Goal: Task Accomplishment & Management: Manage account settings

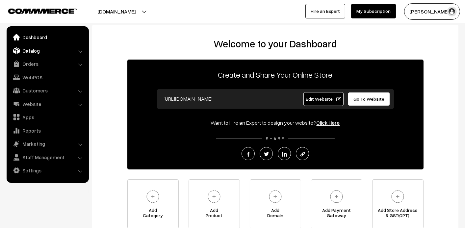
click at [34, 46] on link "Catalog" at bounding box center [47, 51] width 78 height 12
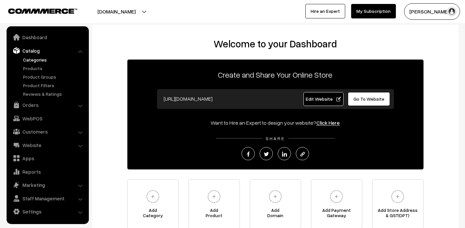
click at [35, 62] on link "Categories" at bounding box center [53, 59] width 65 height 7
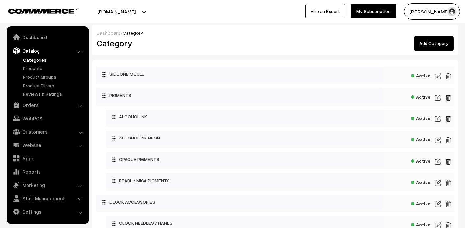
click at [423, 42] on link "Add Category" at bounding box center [434, 43] width 40 height 14
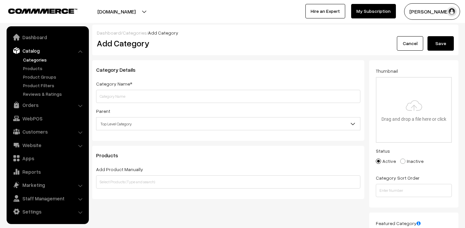
scroll to position [33, 0]
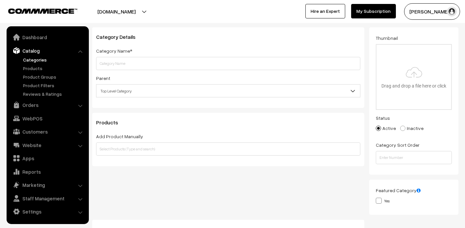
click at [129, 60] on input "text" at bounding box center [228, 63] width 264 height 13
type input "Kits"
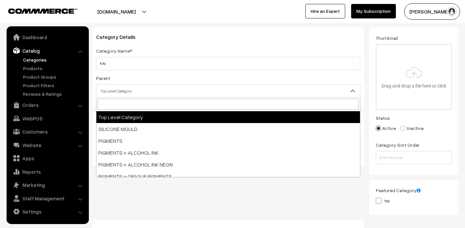
click at [122, 90] on span "Top Level Category" at bounding box center [227, 91] width 263 height 12
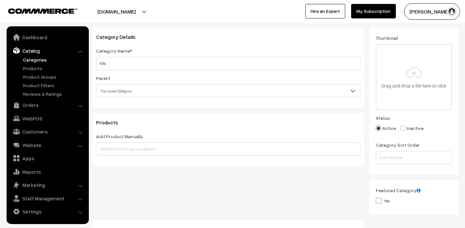
scroll to position [66, 0]
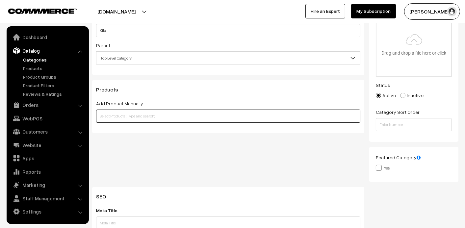
click at [129, 115] on input "text" at bounding box center [228, 116] width 264 height 13
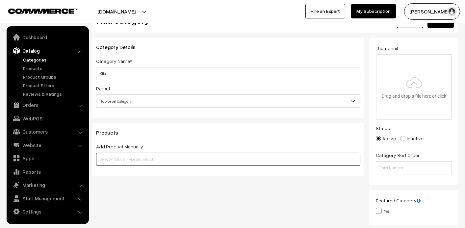
scroll to position [33, 0]
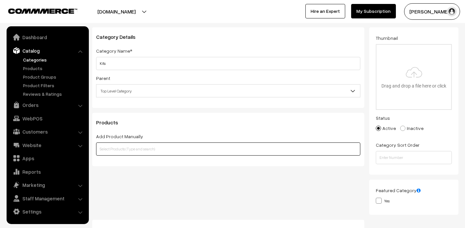
type input "s"
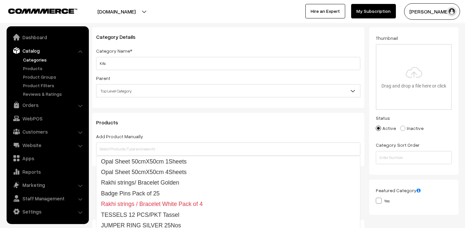
click at [213, 42] on div "Category Details Category Name* Kits Parent Top Level Category SILICONE MOULD P…" at bounding box center [228, 67] width 272 height 81
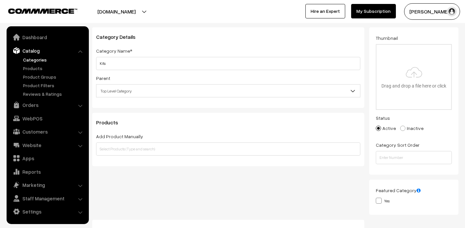
scroll to position [0, 0]
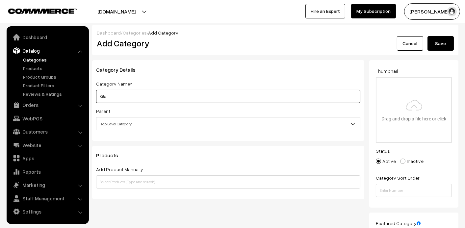
click at [228, 93] on input "Kits" at bounding box center [228, 96] width 264 height 13
type input "KIT"
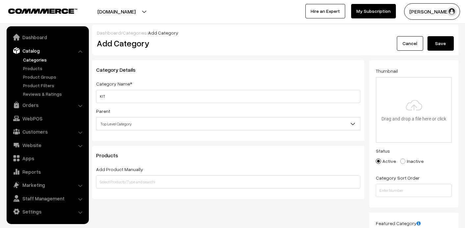
click at [445, 46] on button "Save" at bounding box center [440, 43] width 26 height 14
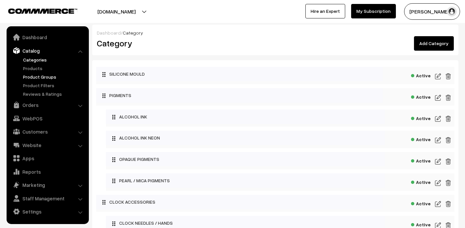
click at [44, 76] on link "Product Groups" at bounding box center [53, 76] width 65 height 7
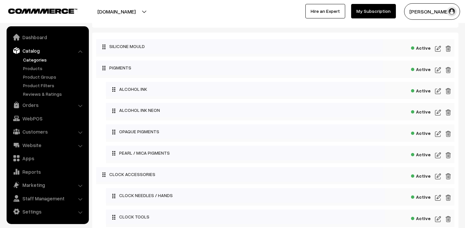
scroll to position [66, 0]
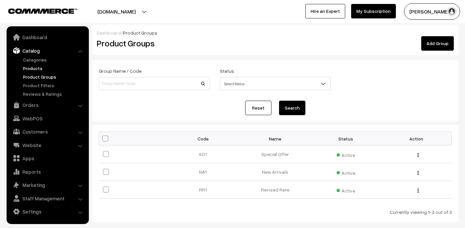
click at [29, 70] on link "Products" at bounding box center [53, 68] width 65 height 7
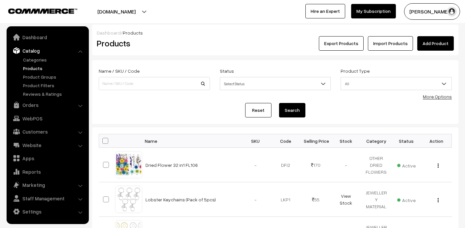
click at [430, 40] on link "Add Product" at bounding box center [435, 43] width 37 height 14
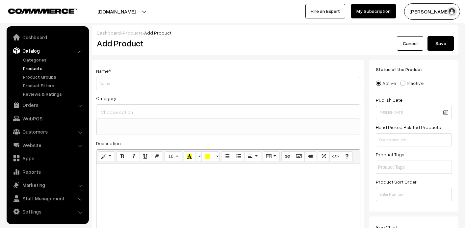
select select
click at [117, 84] on input "Weight" at bounding box center [228, 83] width 264 height 13
type input "Beginner Kit (Keychain and Coaster Kit)"
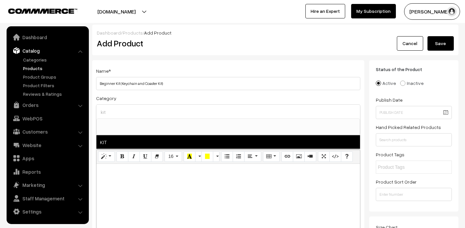
type input "kit"
click at [295, 137] on span "KIT" at bounding box center [227, 141] width 263 height 13
select select "62"
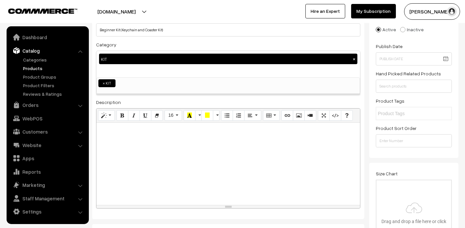
scroll to position [66, 0]
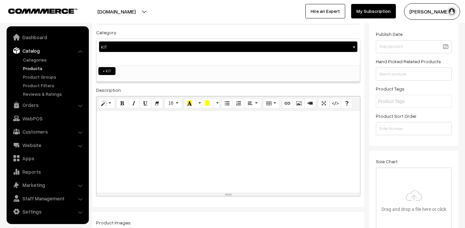
click at [283, 136] on div at bounding box center [227, 152] width 263 height 82
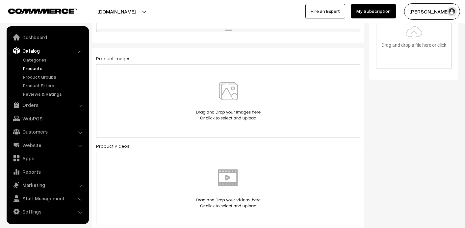
click at [225, 89] on img at bounding box center [228, 101] width 68 height 38
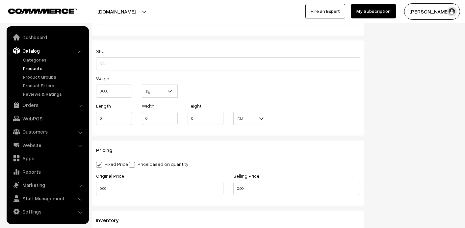
scroll to position [460, 0]
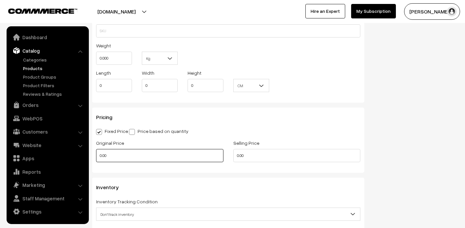
click at [151, 156] on input "0.00" at bounding box center [159, 155] width 127 height 13
type input "1999"
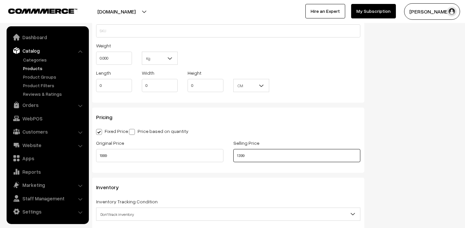
type input "1399"
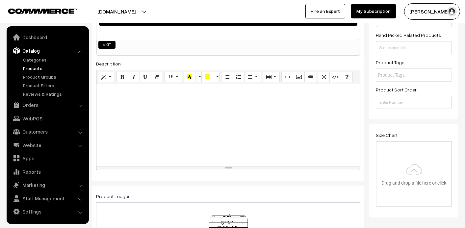
scroll to position [66, 0]
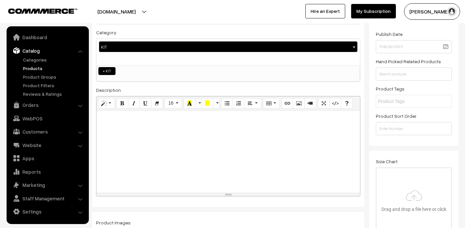
click at [234, 114] on p at bounding box center [228, 118] width 257 height 8
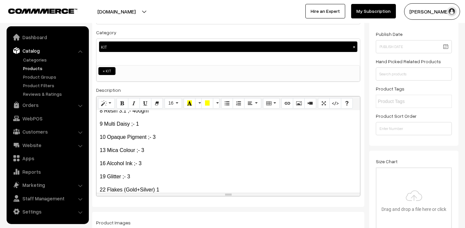
scroll to position [138, 0]
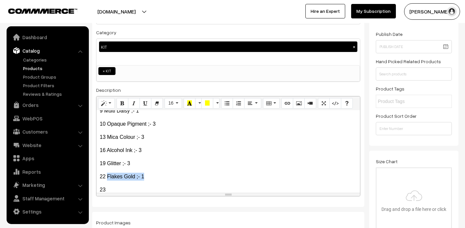
copy p "Flakes Gold ;- 1"
click at [103, 136] on p "13 Mica Colour ;- 3" at bounding box center [228, 137] width 257 height 8
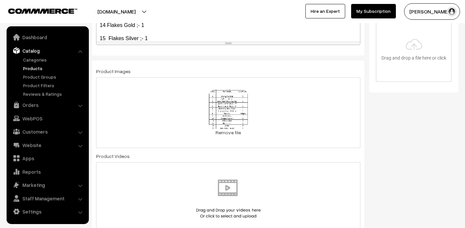
scroll to position [230, 0]
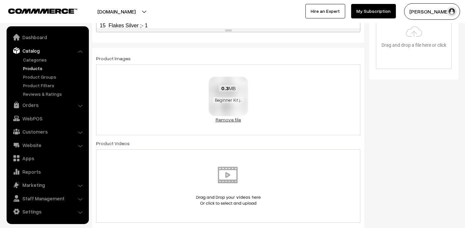
click at [228, 121] on link "Remove file" at bounding box center [228, 119] width 39 height 7
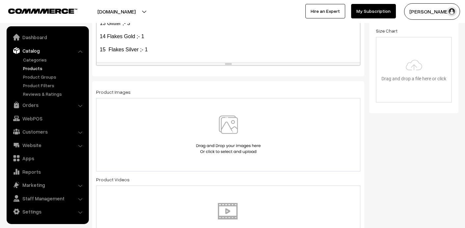
scroll to position [197, 0]
click at [230, 130] on img at bounding box center [228, 133] width 68 height 38
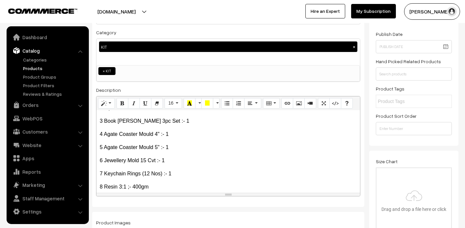
scroll to position [0, 0]
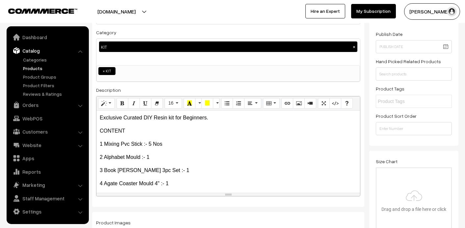
click at [170, 156] on p "2 Alphabet Mould :- 1" at bounding box center [228, 157] width 257 height 8
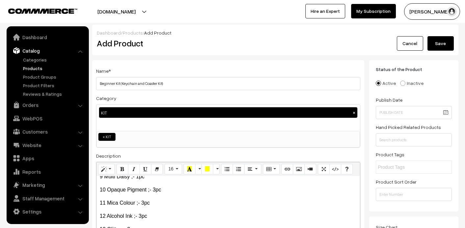
click at [435, 47] on button "Save" at bounding box center [440, 43] width 26 height 14
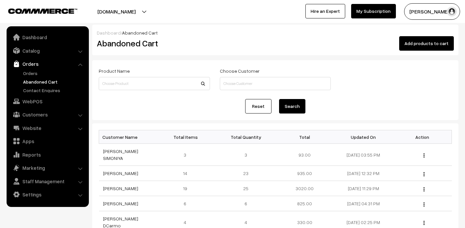
scroll to position [33, 0]
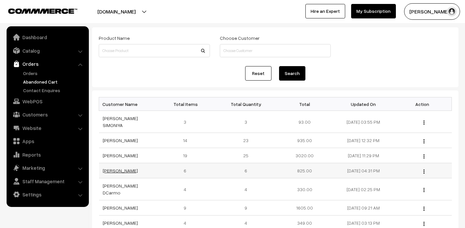
click at [117, 168] on link "[PERSON_NAME]" at bounding box center [120, 171] width 35 height 6
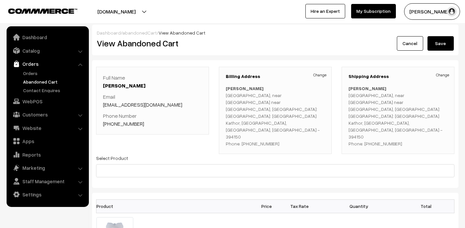
click at [130, 128] on div "Full Name [PERSON_NAME] Email [EMAIL_ADDRESS][DOMAIN_NAME] Phone Number [PHONE_…" at bounding box center [152, 101] width 113 height 68
click at [129, 123] on link "[PHONE_NUMBER]" at bounding box center [123, 123] width 41 height 7
click at [42, 84] on link "Abandoned Cart" at bounding box center [53, 81] width 65 height 7
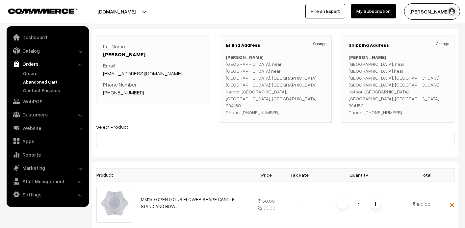
scroll to position [66, 0]
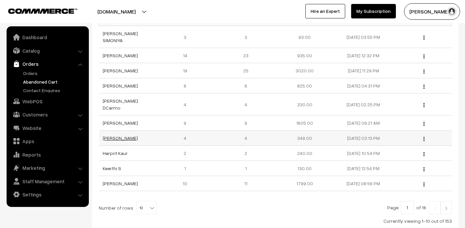
scroll to position [131, 0]
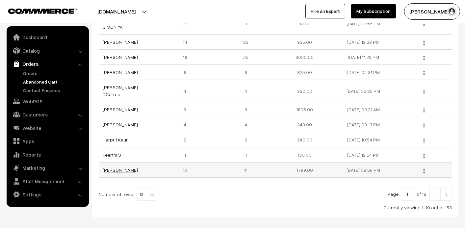
click at [123, 167] on link "[PERSON_NAME]" at bounding box center [120, 170] width 35 height 6
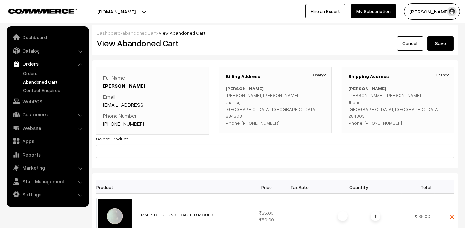
click at [126, 124] on link "+91 7518899467" at bounding box center [123, 123] width 41 height 7
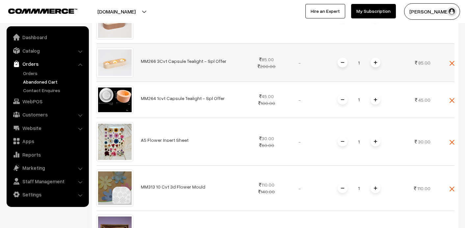
scroll to position [493, 0]
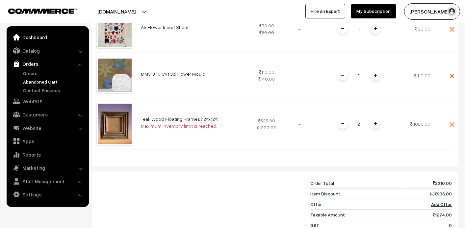
click at [39, 34] on link "Dashboard" at bounding box center [47, 37] width 78 height 12
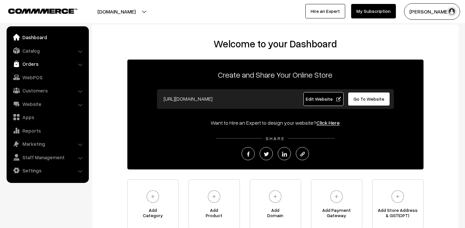
click at [31, 63] on link "Orders" at bounding box center [47, 64] width 78 height 12
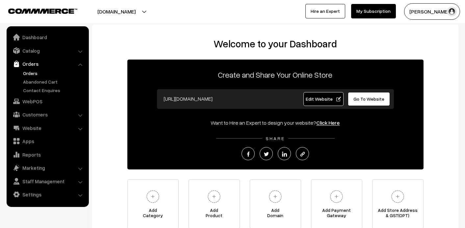
click at [25, 76] on link "Orders" at bounding box center [53, 73] width 65 height 7
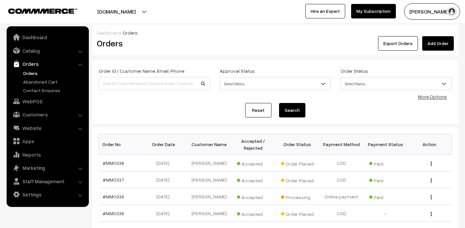
click at [31, 66] on link "Orders" at bounding box center [47, 64] width 78 height 12
click at [28, 71] on link "Orders" at bounding box center [53, 73] width 65 height 7
